Goal: Task Accomplishment & Management: Use online tool/utility

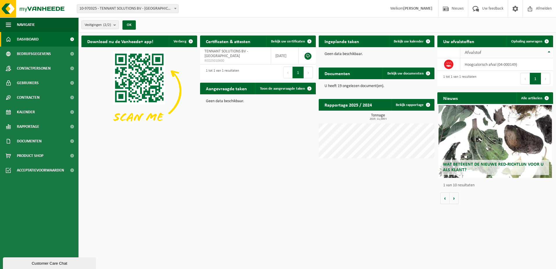
click at [525, 40] on span "Ophaling aanvragen" at bounding box center [526, 42] width 31 height 4
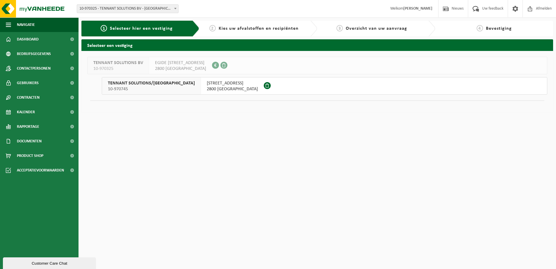
click at [207, 90] on span "2800 MECHELEN" at bounding box center [232, 89] width 51 height 6
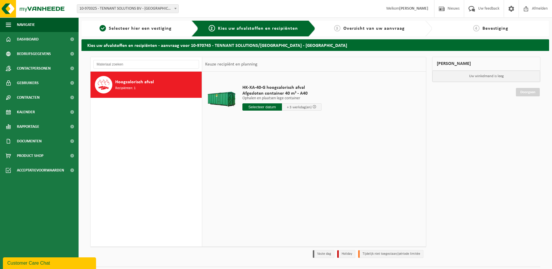
drag, startPoint x: 261, startPoint y: 107, endPoint x: 288, endPoint y: 113, distance: 28.2
click at [261, 107] on input "text" at bounding box center [262, 106] width 40 height 7
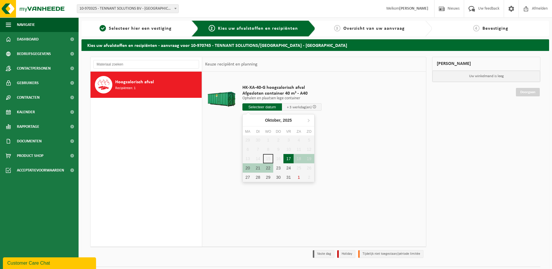
click at [289, 159] on div "17" at bounding box center [288, 158] width 10 height 9
type input "Van 2025-10-17"
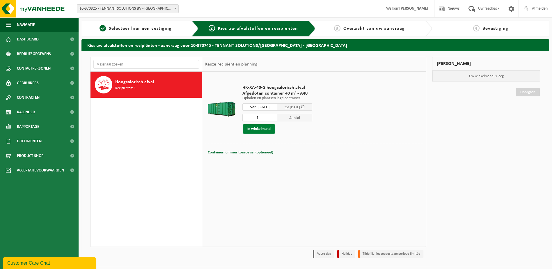
click at [261, 129] on button "In winkelmand" at bounding box center [259, 128] width 32 height 9
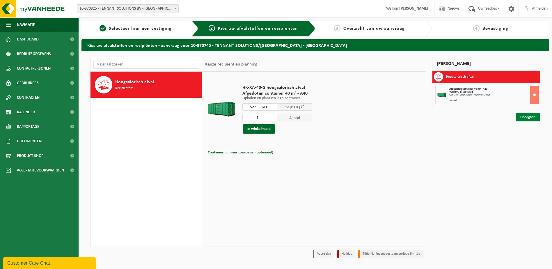
click at [528, 118] on link "Doorgaan" at bounding box center [528, 117] width 24 height 8
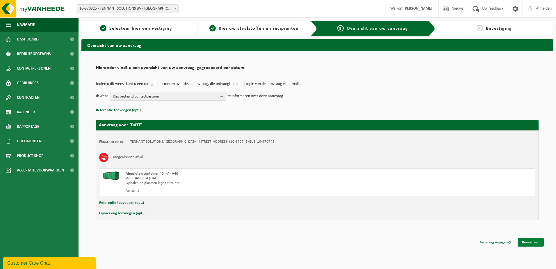
click at [538, 244] on link "Bevestigen" at bounding box center [531, 242] width 26 height 8
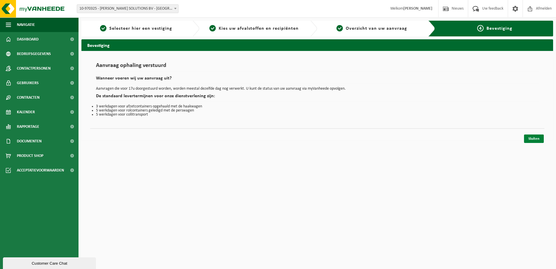
click at [534, 140] on link "Sluiten" at bounding box center [534, 138] width 20 height 8
